Goal: Task Accomplishment & Management: Use online tool/utility

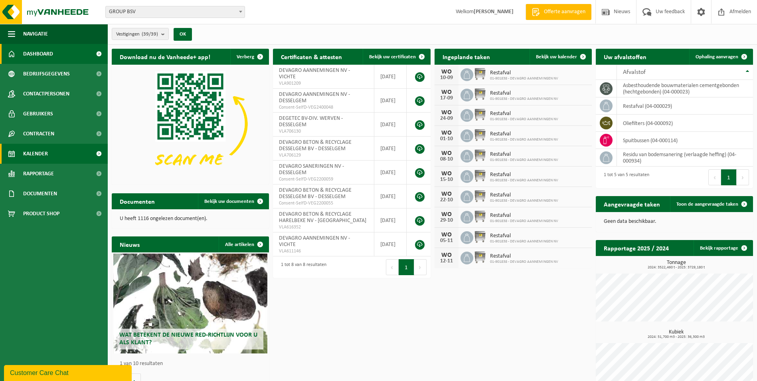
click at [36, 152] on span "Kalender" at bounding box center [35, 154] width 25 height 20
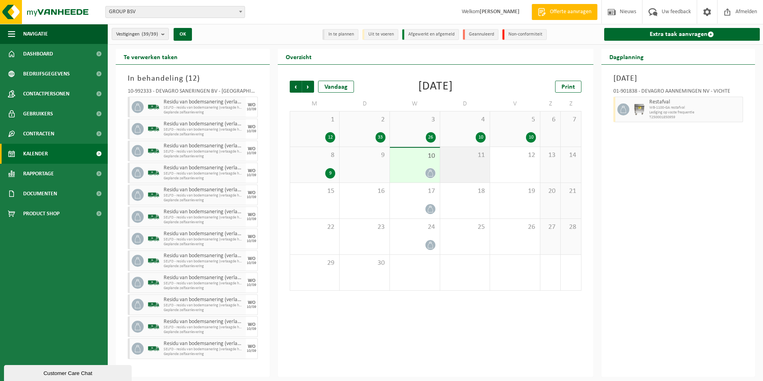
click at [462, 166] on div "11" at bounding box center [465, 165] width 50 height 36
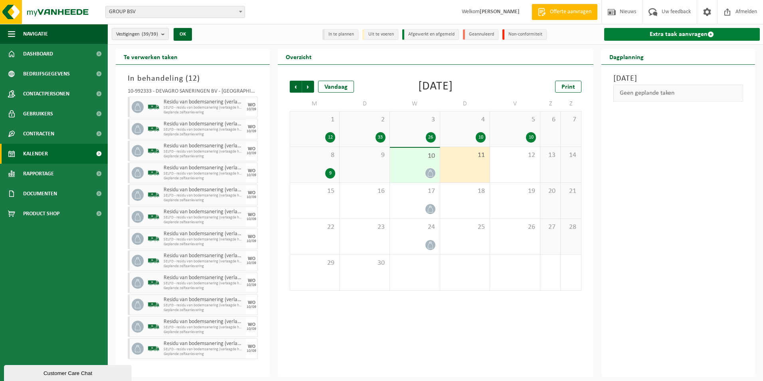
click at [678, 32] on link "Extra taak aanvragen" at bounding box center [682, 34] width 156 height 13
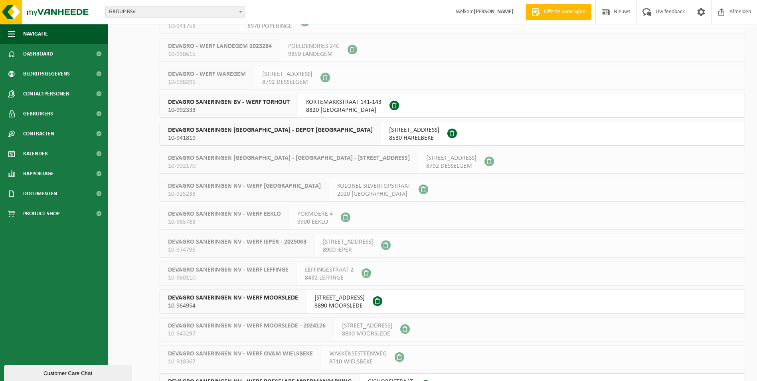
scroll to position [695, 0]
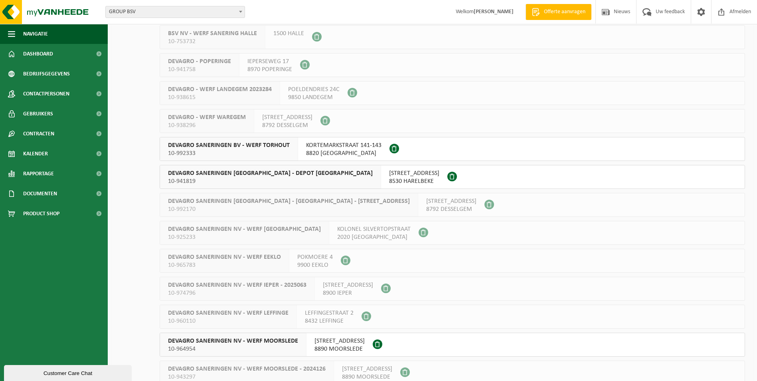
click at [324, 143] on span "KORTEMARKSTRAAT 141-143" at bounding box center [343, 145] width 75 height 8
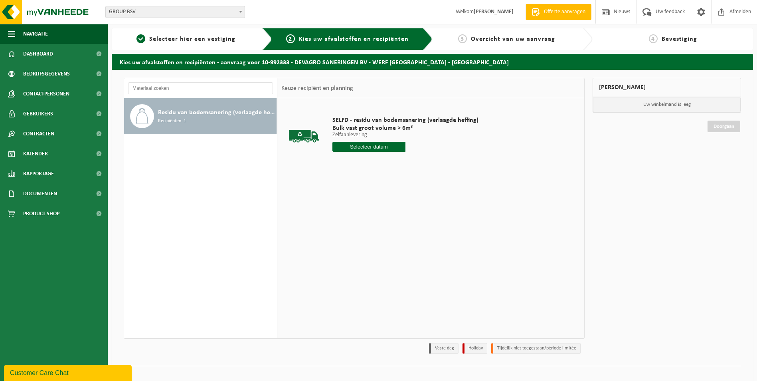
click at [380, 149] on input "text" at bounding box center [368, 147] width 73 height 10
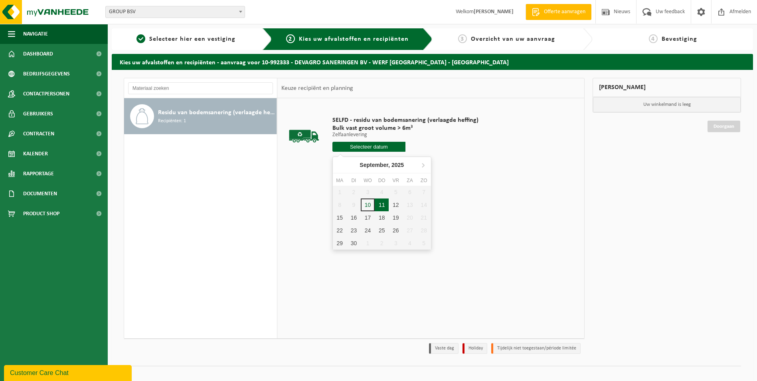
click at [381, 206] on div "11" at bounding box center [382, 204] width 14 height 13
type input "Van [DATE]"
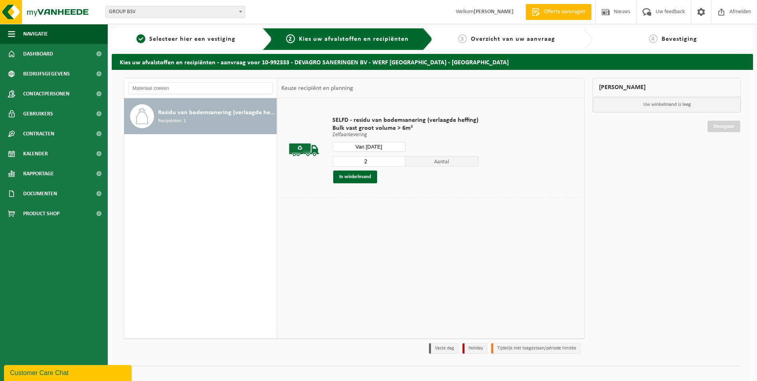
click at [398, 160] on input "2" at bounding box center [368, 161] width 73 height 10
click at [398, 160] on input "3" at bounding box center [368, 161] width 73 height 10
click at [398, 160] on input "4" at bounding box center [368, 161] width 73 height 10
click at [398, 160] on input "5" at bounding box center [368, 161] width 73 height 10
click at [398, 160] on input "6" at bounding box center [368, 161] width 73 height 10
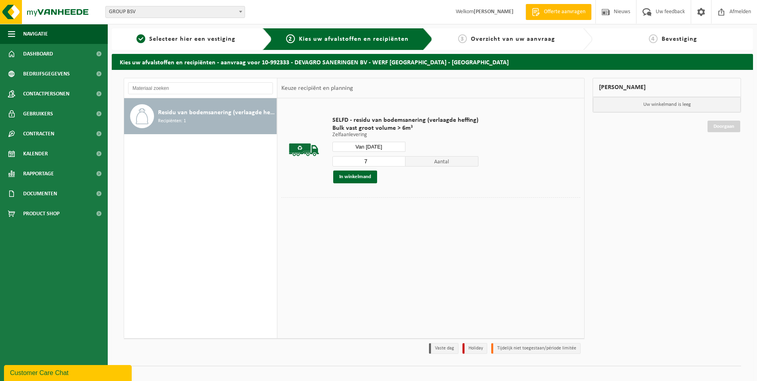
click at [398, 160] on input "7" at bounding box center [368, 161] width 73 height 10
click at [398, 160] on input "8" at bounding box center [368, 161] width 73 height 10
type input "9"
click at [398, 160] on input "9" at bounding box center [368, 161] width 73 height 10
click at [359, 180] on button "In winkelmand" at bounding box center [355, 176] width 44 height 13
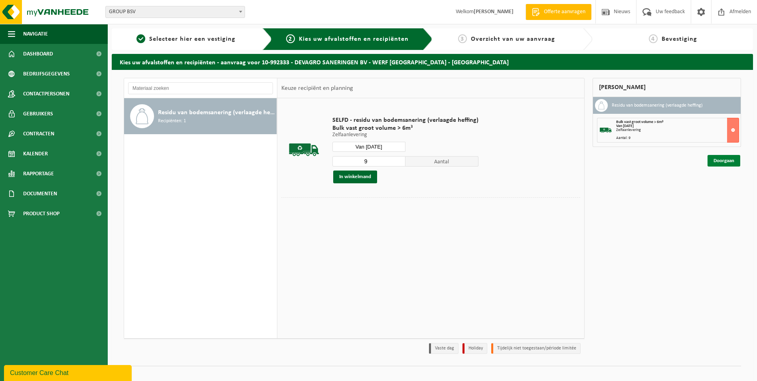
click at [722, 161] on link "Doorgaan" at bounding box center [724, 161] width 33 height 12
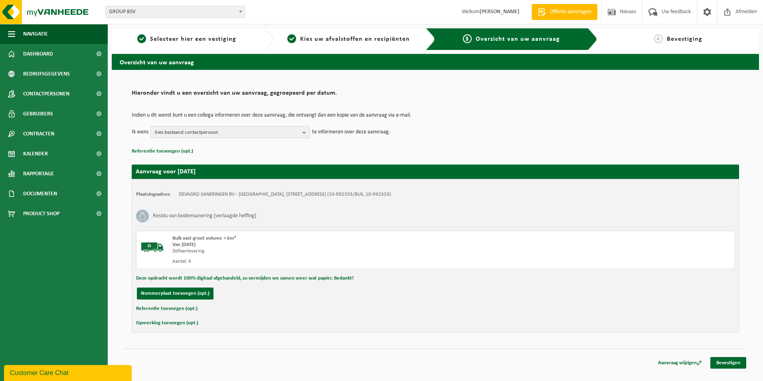
click at [251, 131] on span "Kies bestaand contactpersoon" at bounding box center [227, 132] width 144 height 12
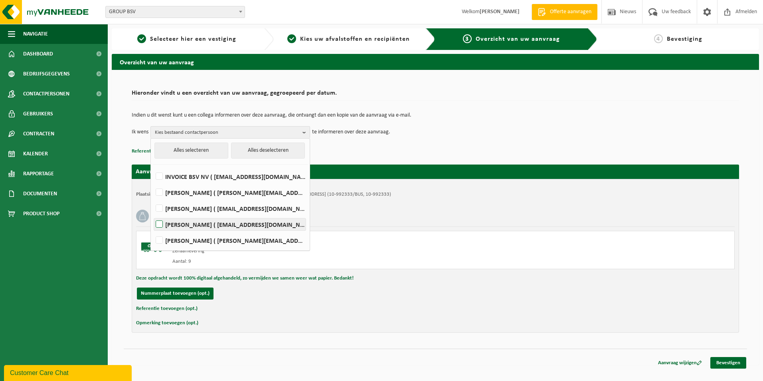
click at [206, 225] on label "CARINE VANHOEYMISSEN ( carine.vanhoeymissen@devagro.be )" at bounding box center [230, 224] width 152 height 12
click at [153, 214] on input "CARINE VANHOEYMISSEN ( carine.vanhoeymissen@devagro.be )" at bounding box center [152, 214] width 0 height 0
checkbox input "true"
click at [193, 243] on label "OLIVIER VANPETEGHEM ( olivier.vanpeteghem@devagro.be )" at bounding box center [230, 240] width 152 height 12
click at [153, 230] on input "OLIVIER VANPETEGHEM ( olivier.vanpeteghem@devagro.be )" at bounding box center [152, 230] width 0 height 0
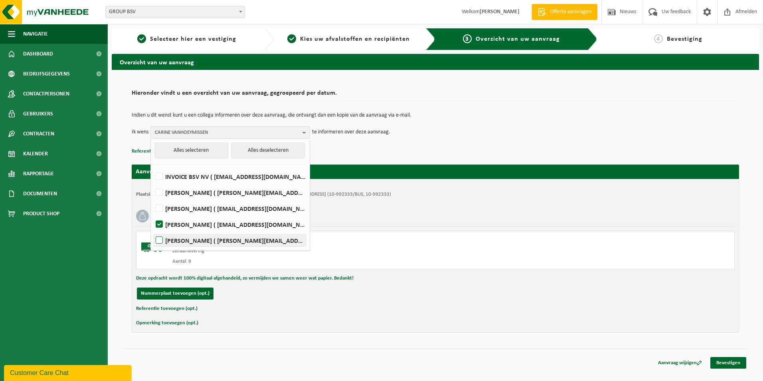
checkbox input "true"
click at [729, 364] on link "Bevestigen" at bounding box center [728, 363] width 36 height 12
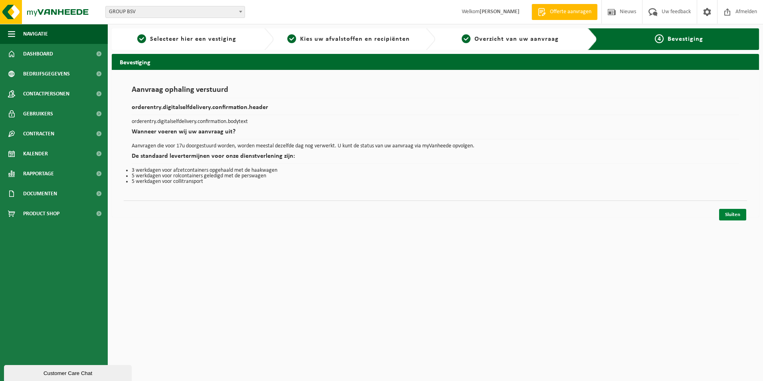
click at [731, 213] on link "Sluiten" at bounding box center [732, 215] width 27 height 12
